Goal: Use online tool/utility: Utilize a website feature to perform a specific function

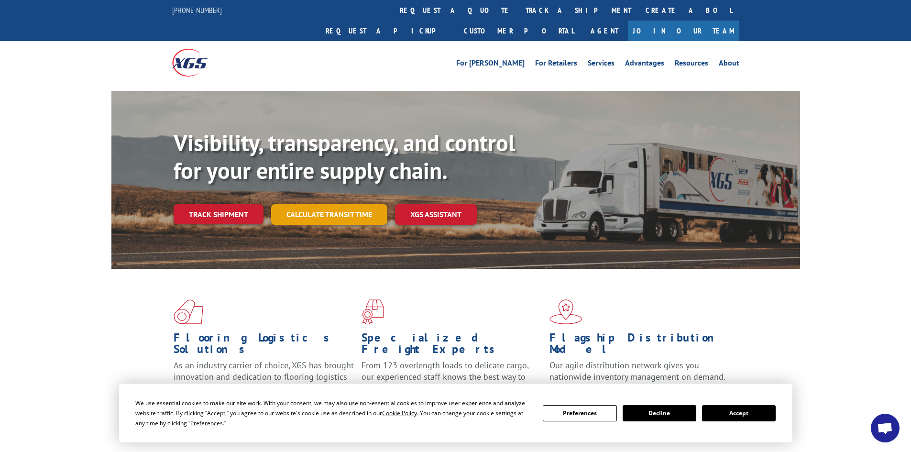
click at [313, 204] on link "Calculate transit time" at bounding box center [329, 214] width 116 height 21
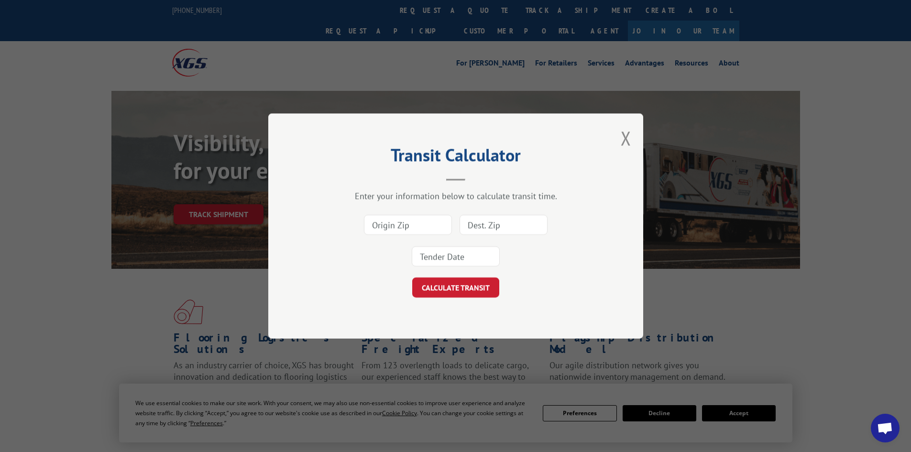
click at [391, 218] on input at bounding box center [408, 225] width 88 height 20
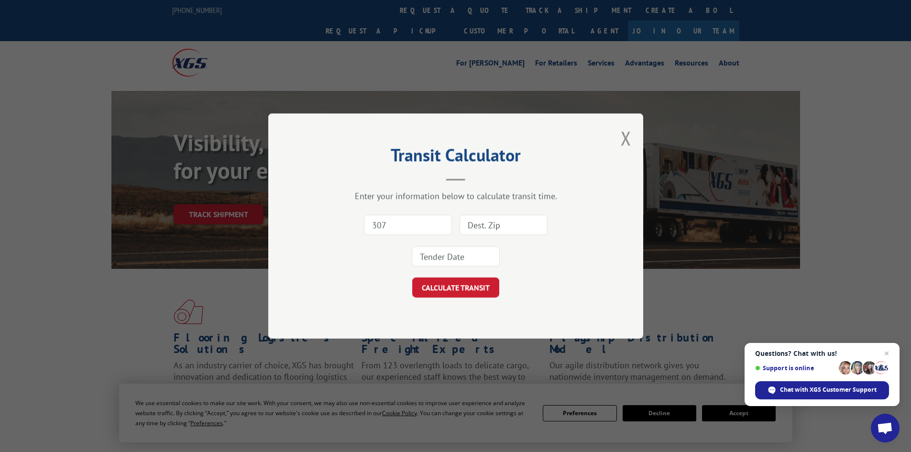
type input "30721"
click at [512, 226] on input at bounding box center [504, 225] width 88 height 20
paste input "66106"
type input "66106"
click at [455, 252] on input at bounding box center [456, 256] width 88 height 20
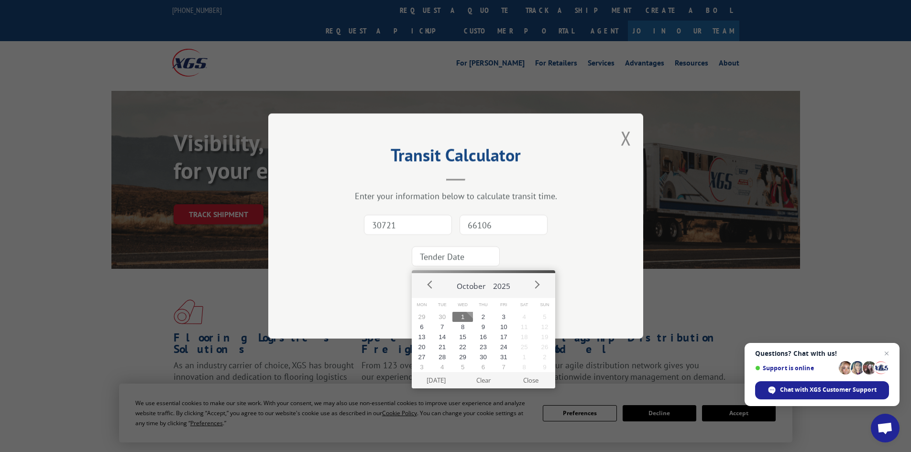
click at [459, 317] on button "1" at bounding box center [463, 317] width 21 height 10
type input "[DATE]"
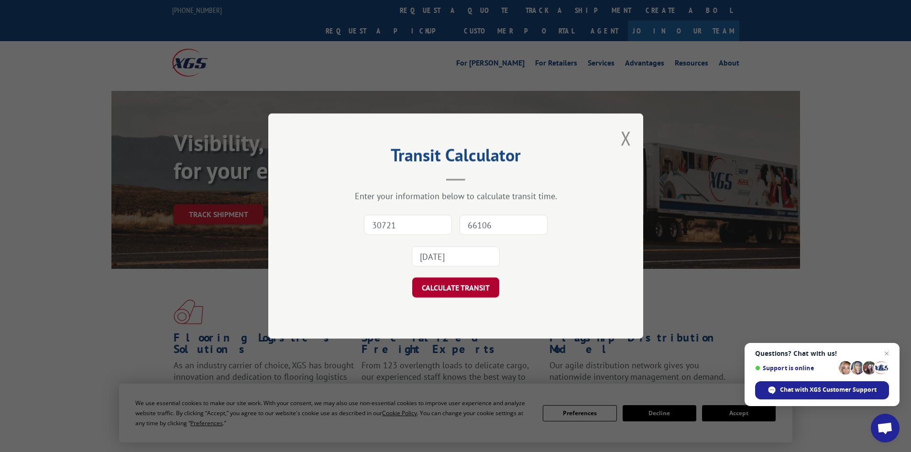
click at [455, 282] on button "CALCULATE TRANSIT" at bounding box center [455, 287] width 87 height 20
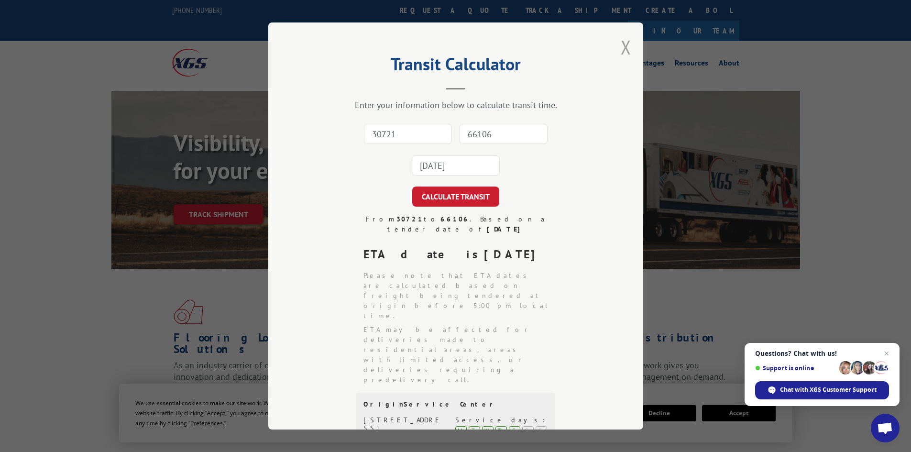
click at [622, 49] on button "Close modal" at bounding box center [626, 46] width 11 height 25
